Goal: Task Accomplishment & Management: Use online tool/utility

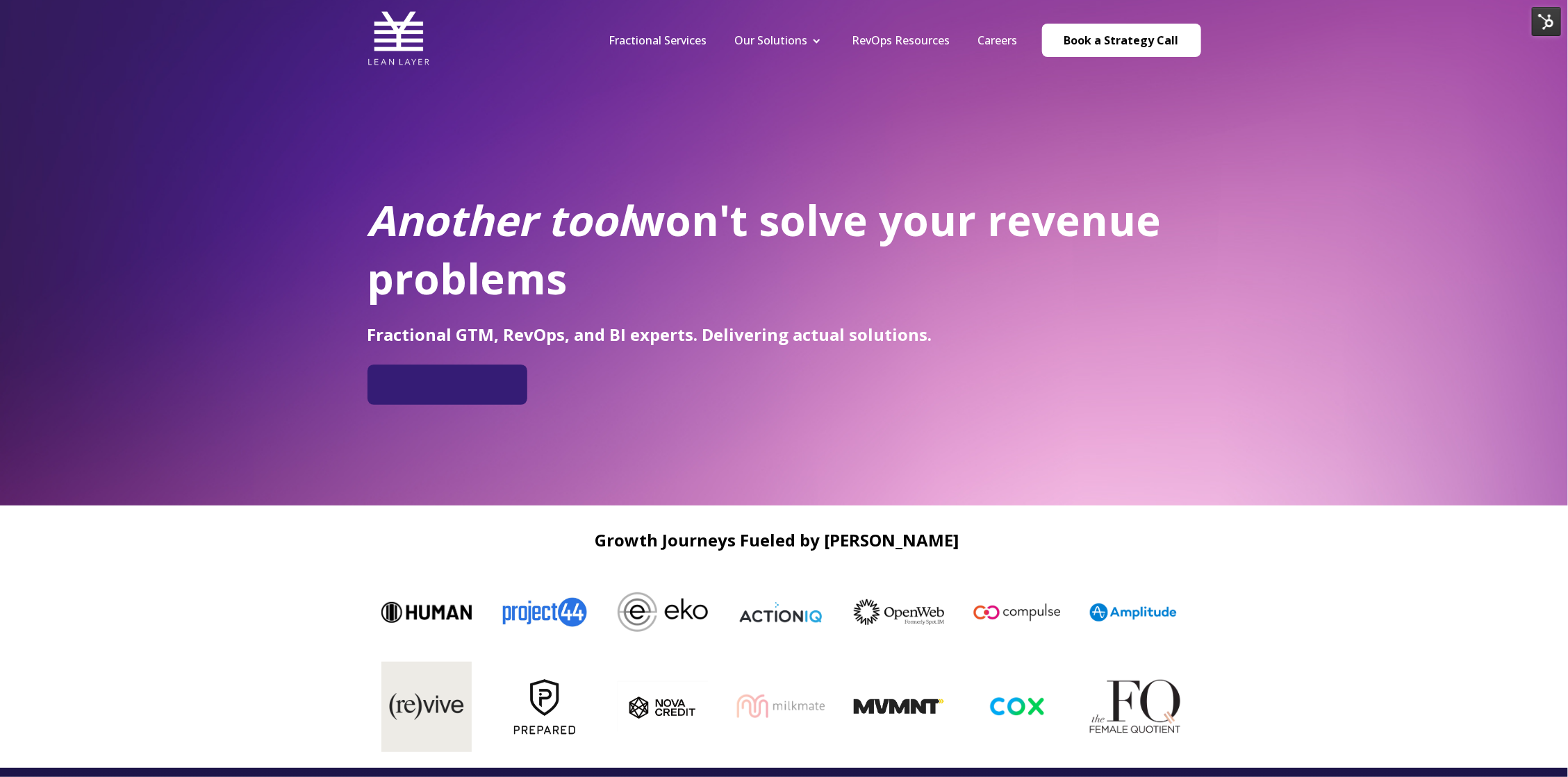
click at [1547, 26] on img at bounding box center [1547, 21] width 29 height 29
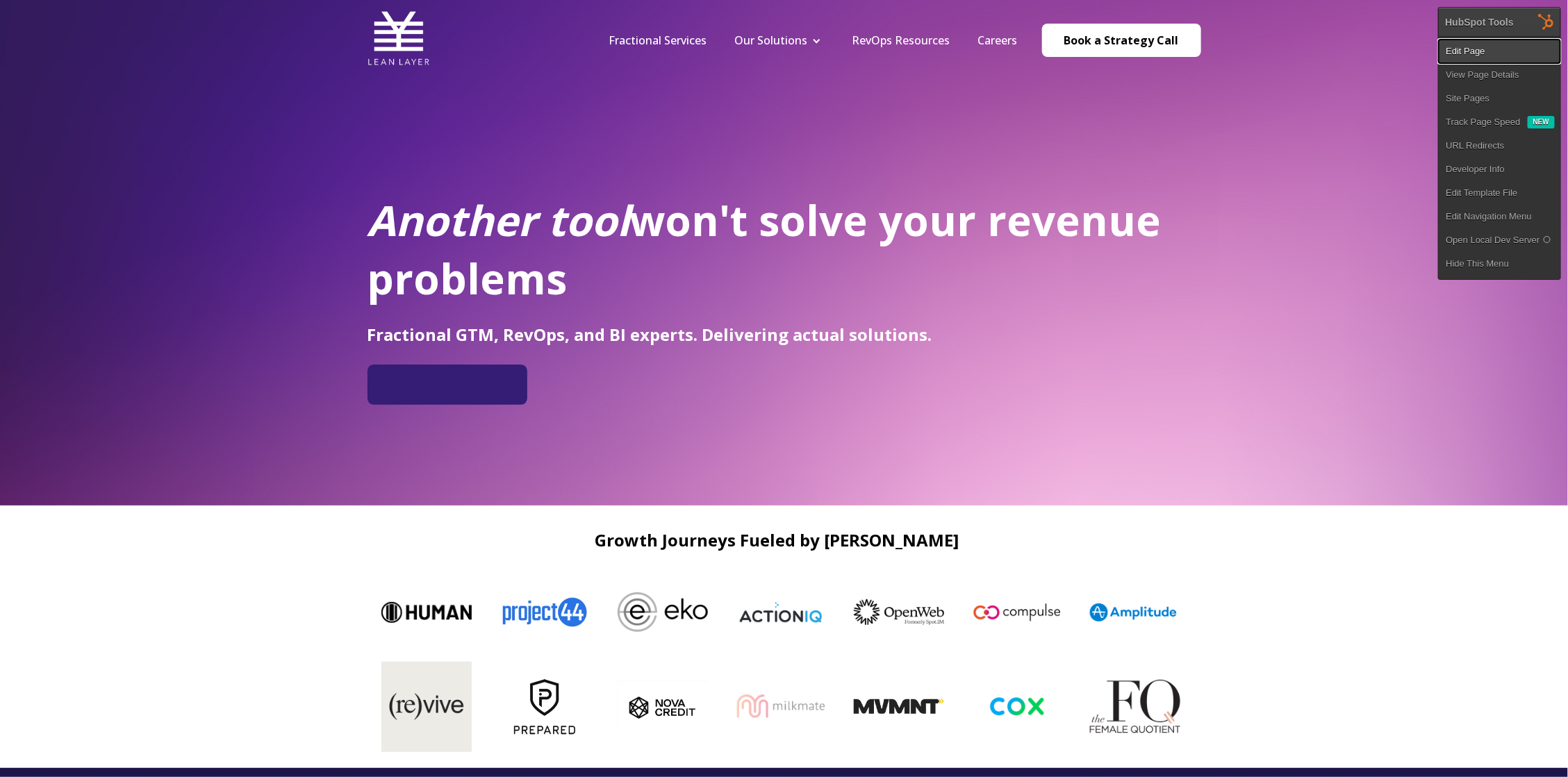
click at [1513, 59] on link "Edit Page" at bounding box center [1499, 51] width 121 height 23
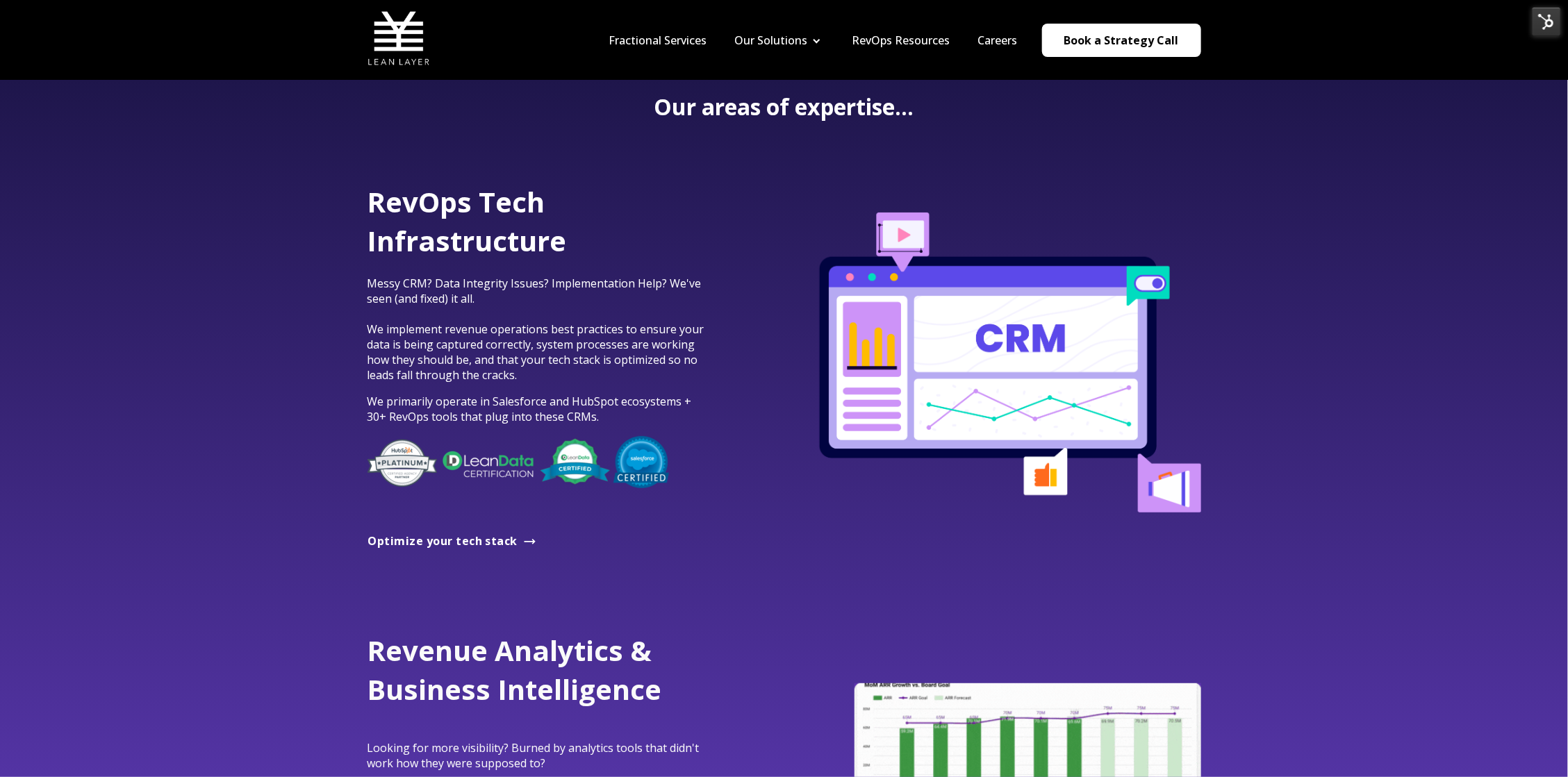
scroll to position [725, 0]
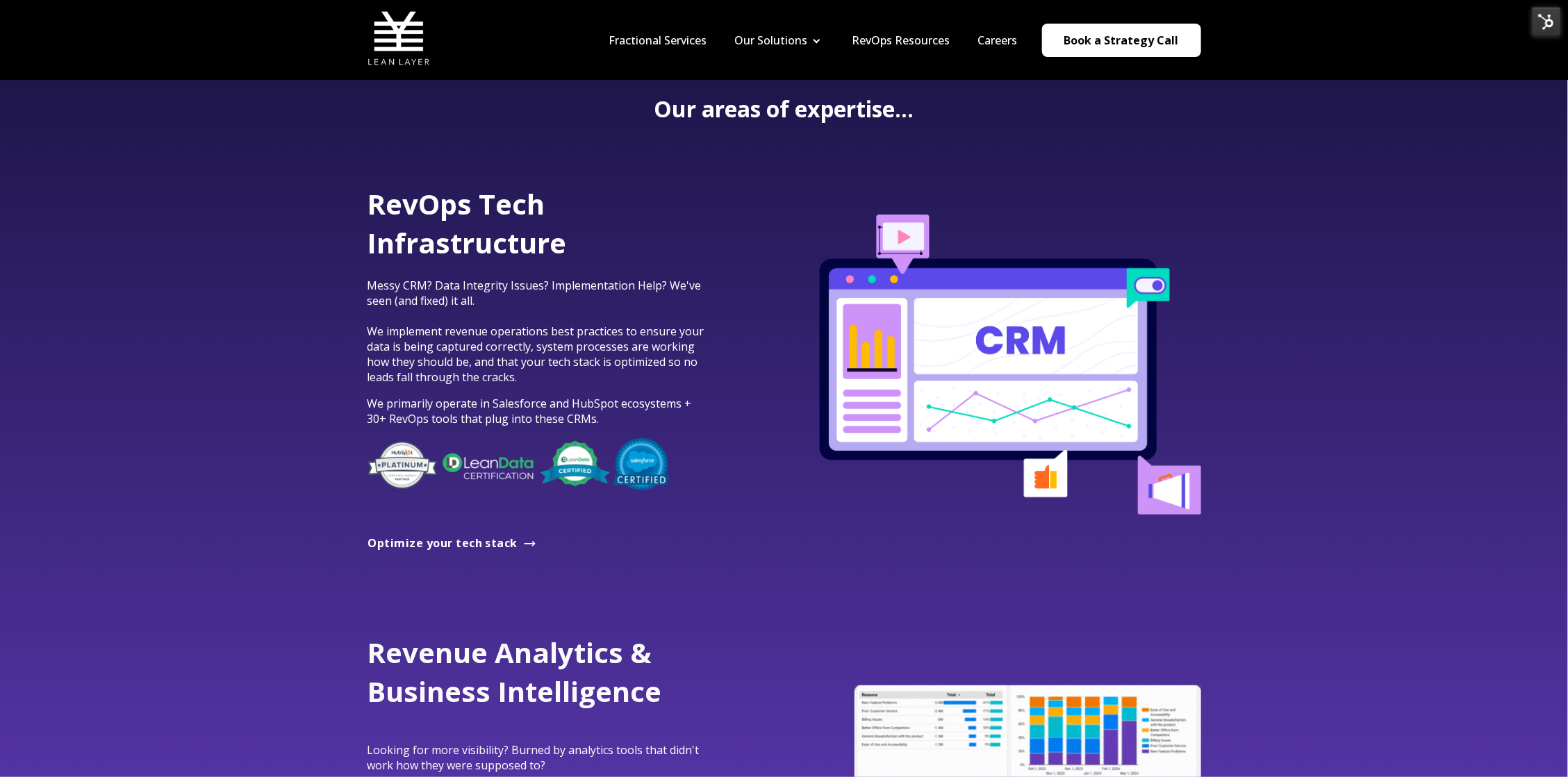
click at [1016, 382] on img at bounding box center [1010, 365] width 382 height 300
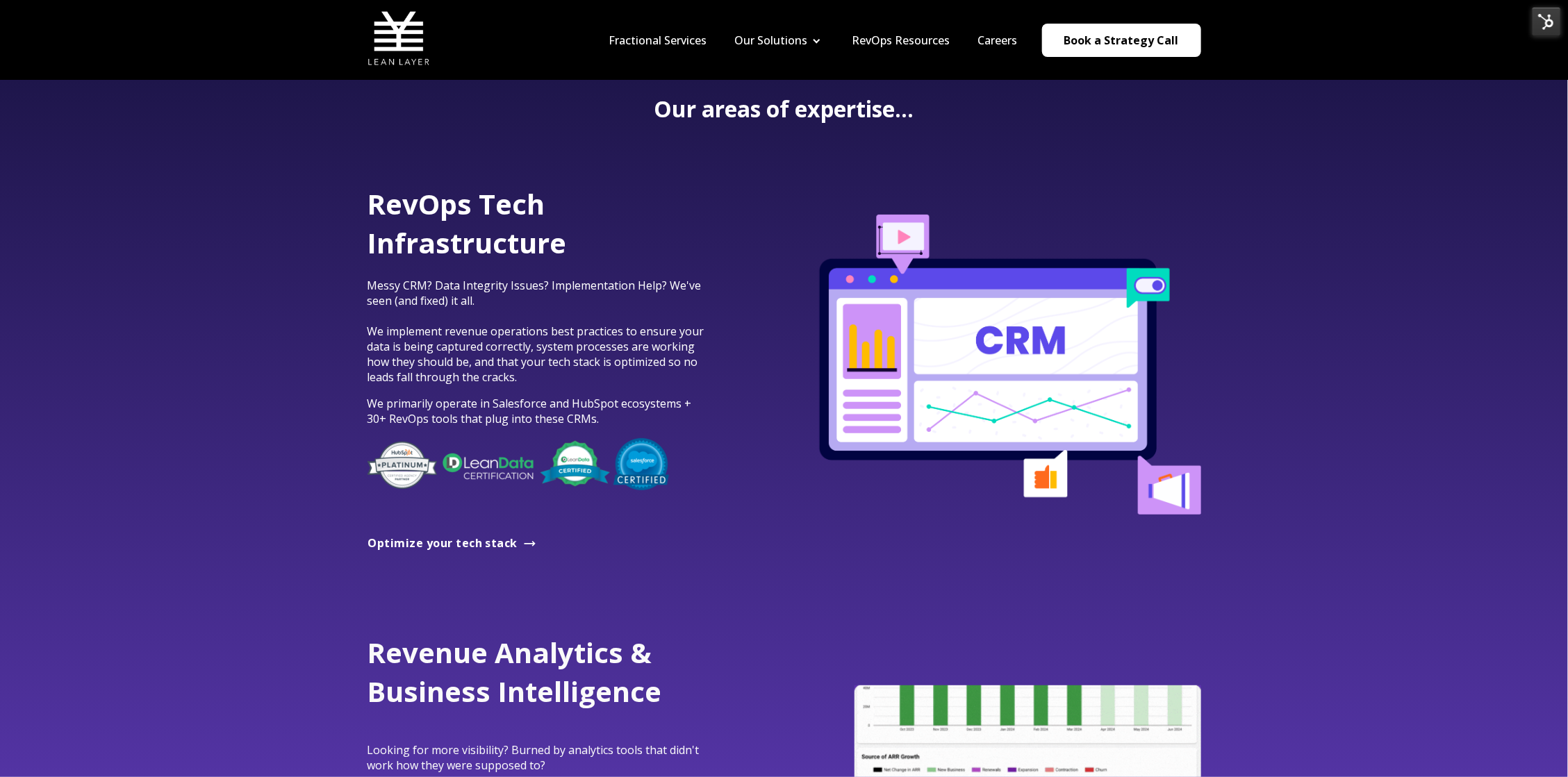
click at [1016, 382] on img at bounding box center [1010, 365] width 382 height 300
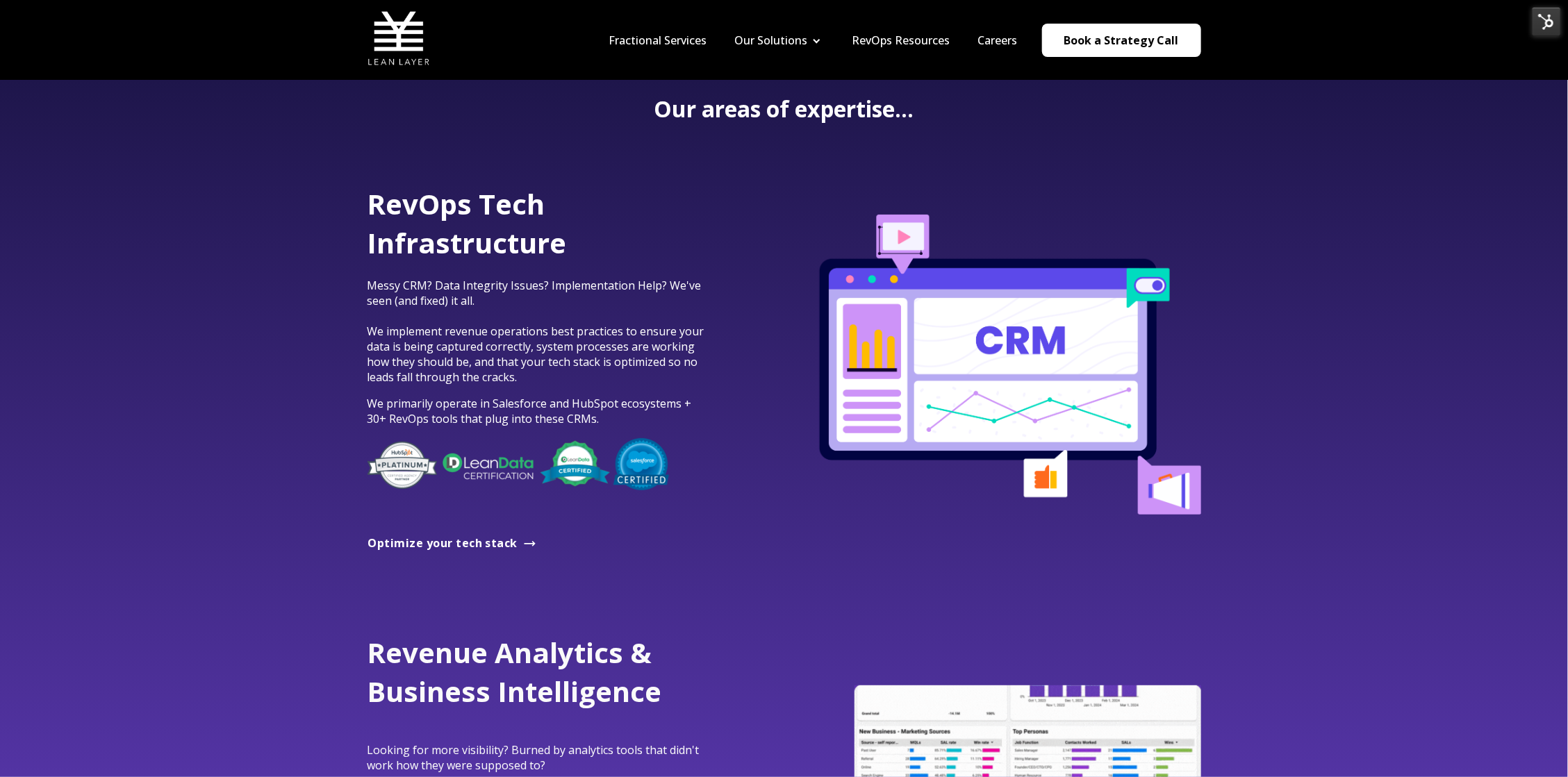
click at [1540, 15] on img at bounding box center [1547, 21] width 29 height 29
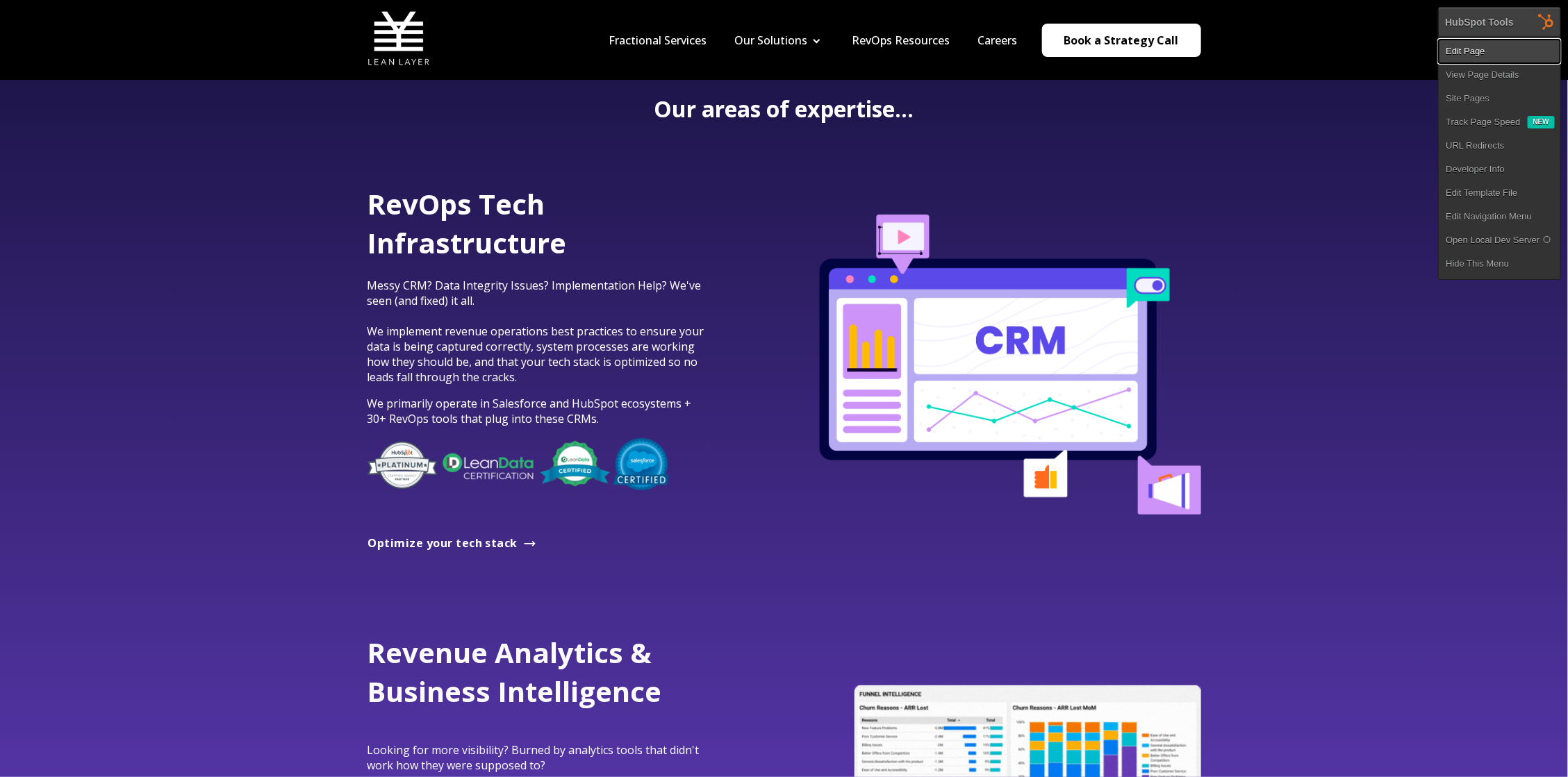
click at [1514, 55] on link "Edit Page" at bounding box center [1499, 51] width 121 height 23
